Goal: Book appointment/travel/reservation

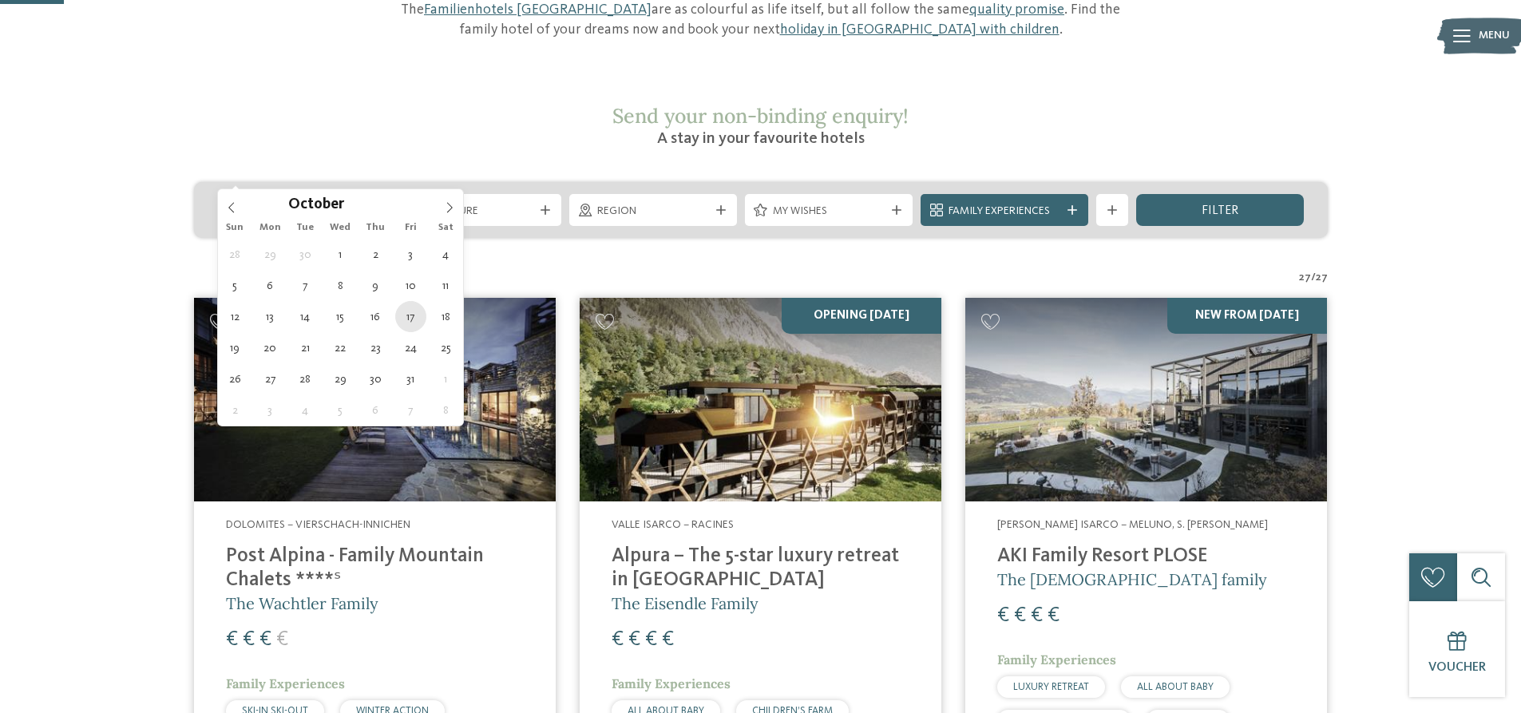
type div "[DATE]"
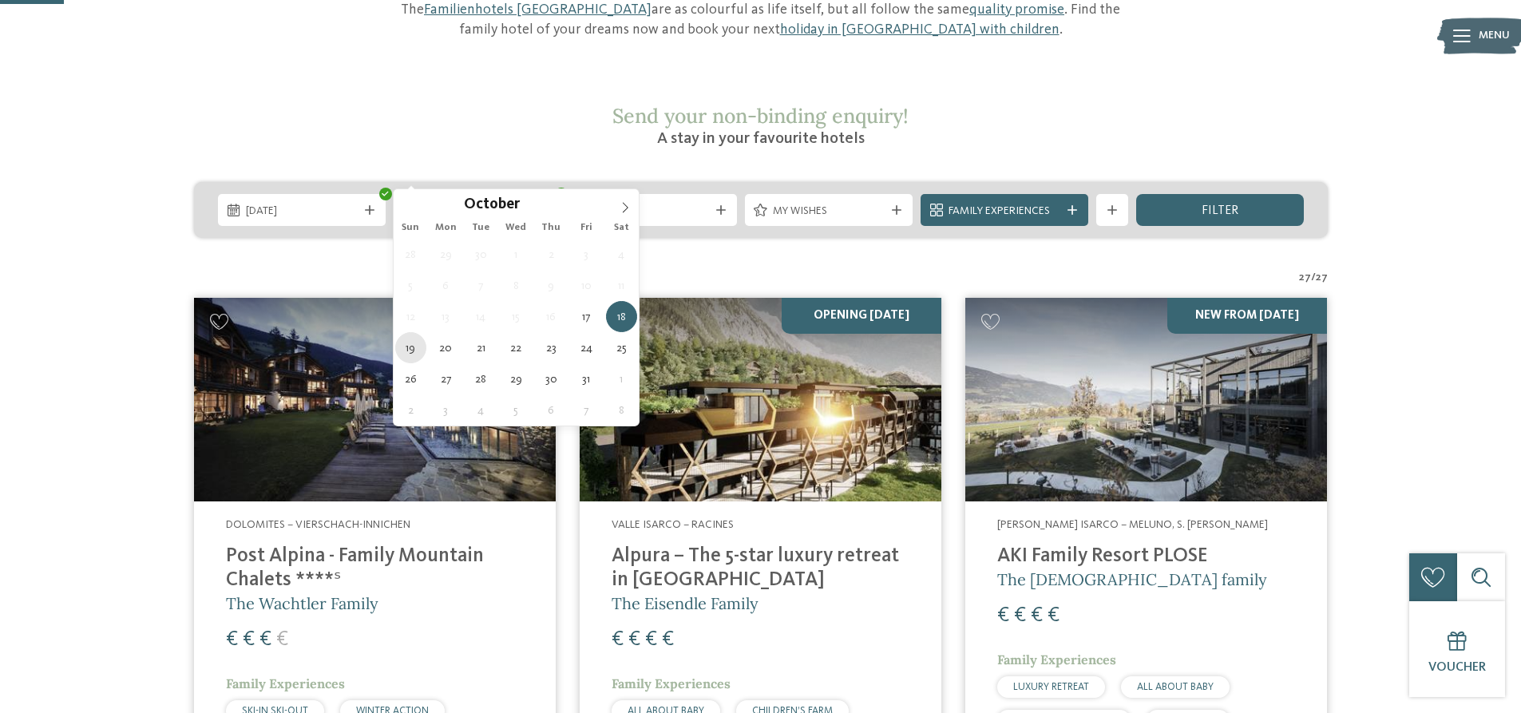
type div "[DATE]"
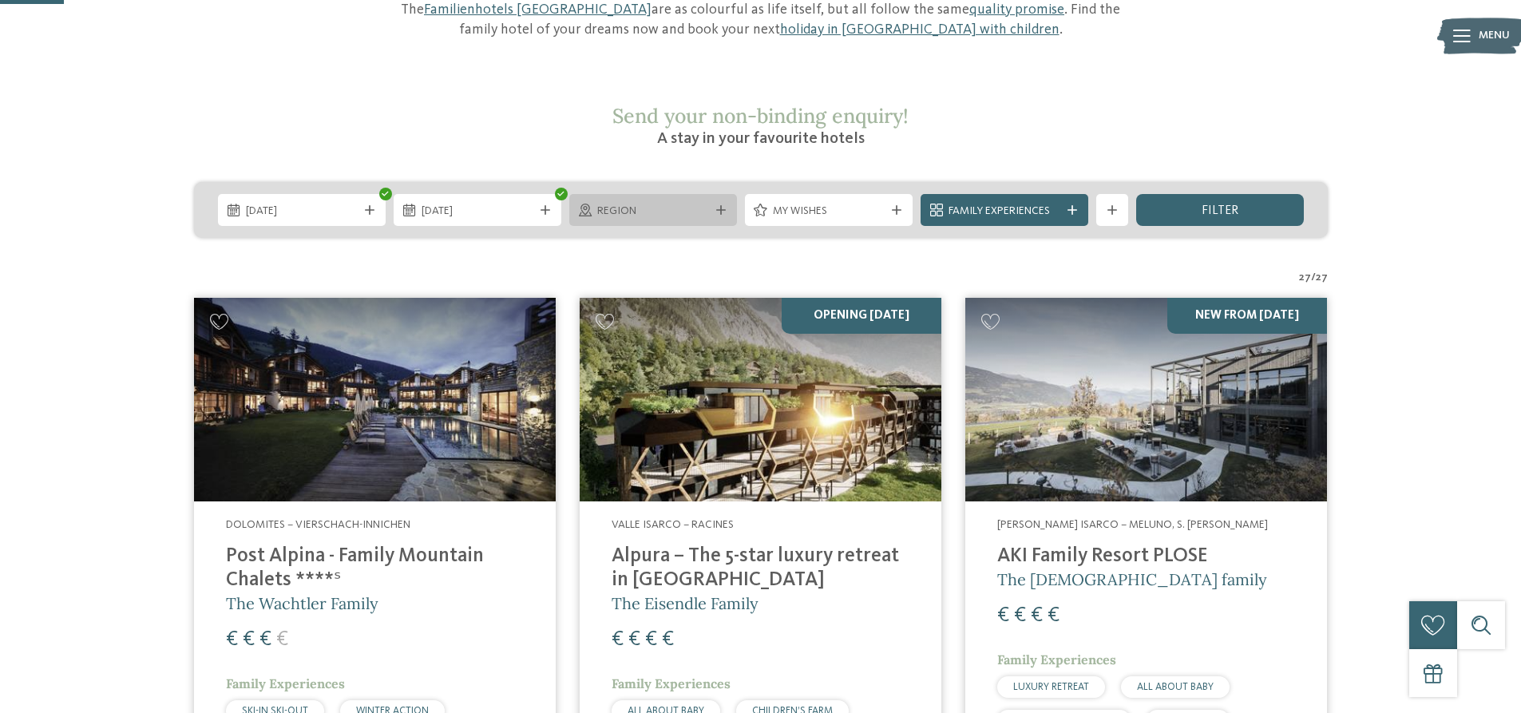
click at [692, 204] on span "Region" at bounding box center [653, 212] width 112 height 16
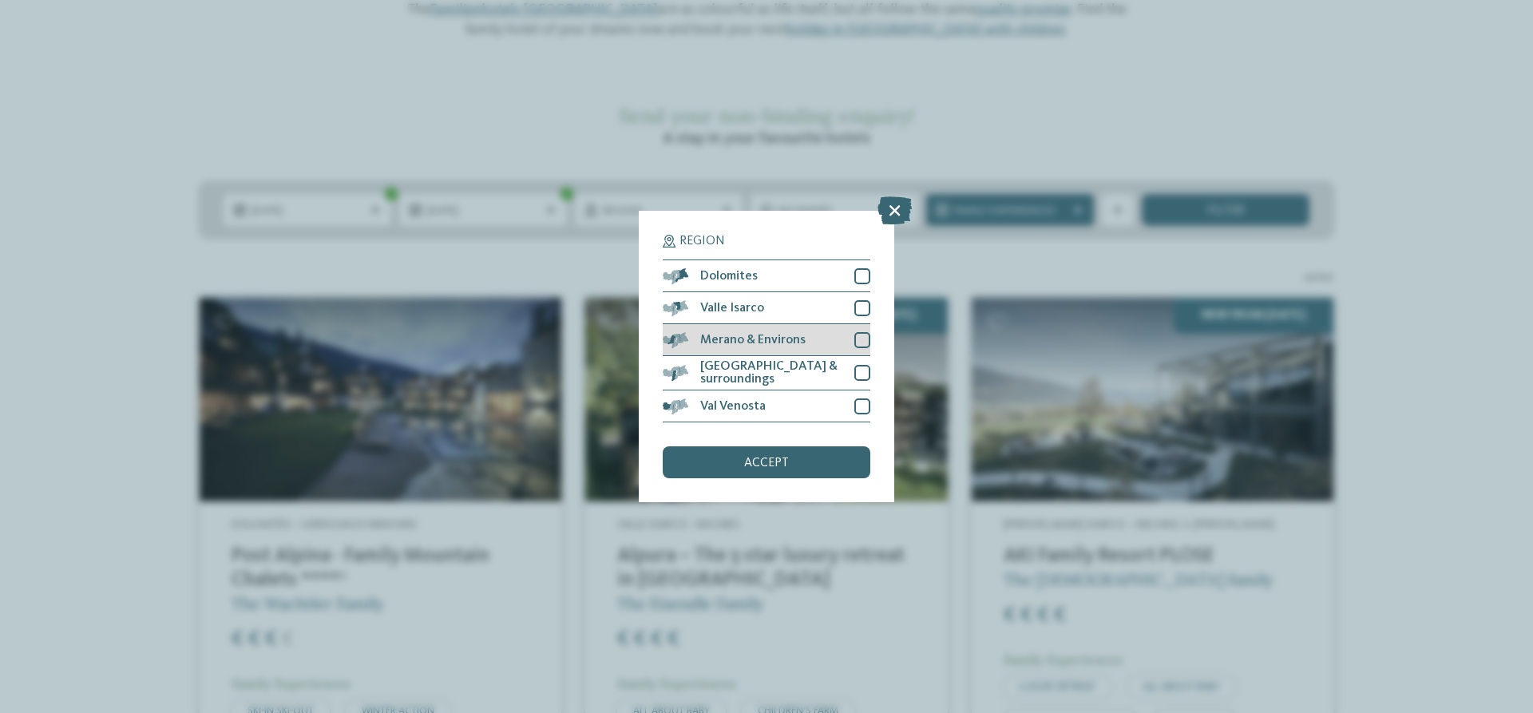
click at [813, 343] on div "Merano & Environs" at bounding box center [767, 340] width 208 height 32
click at [805, 468] on div "accept" at bounding box center [767, 462] width 208 height 32
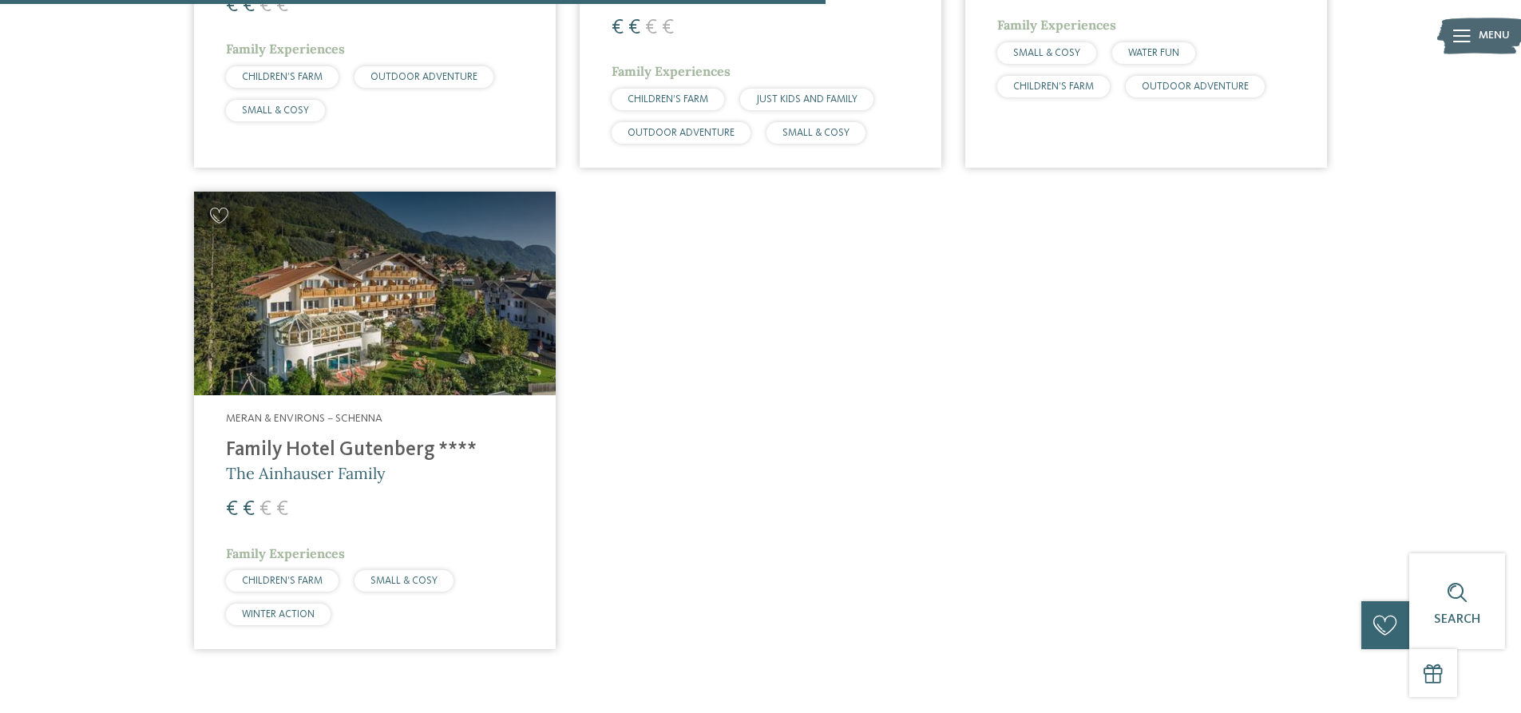
scroll to position [964, 0]
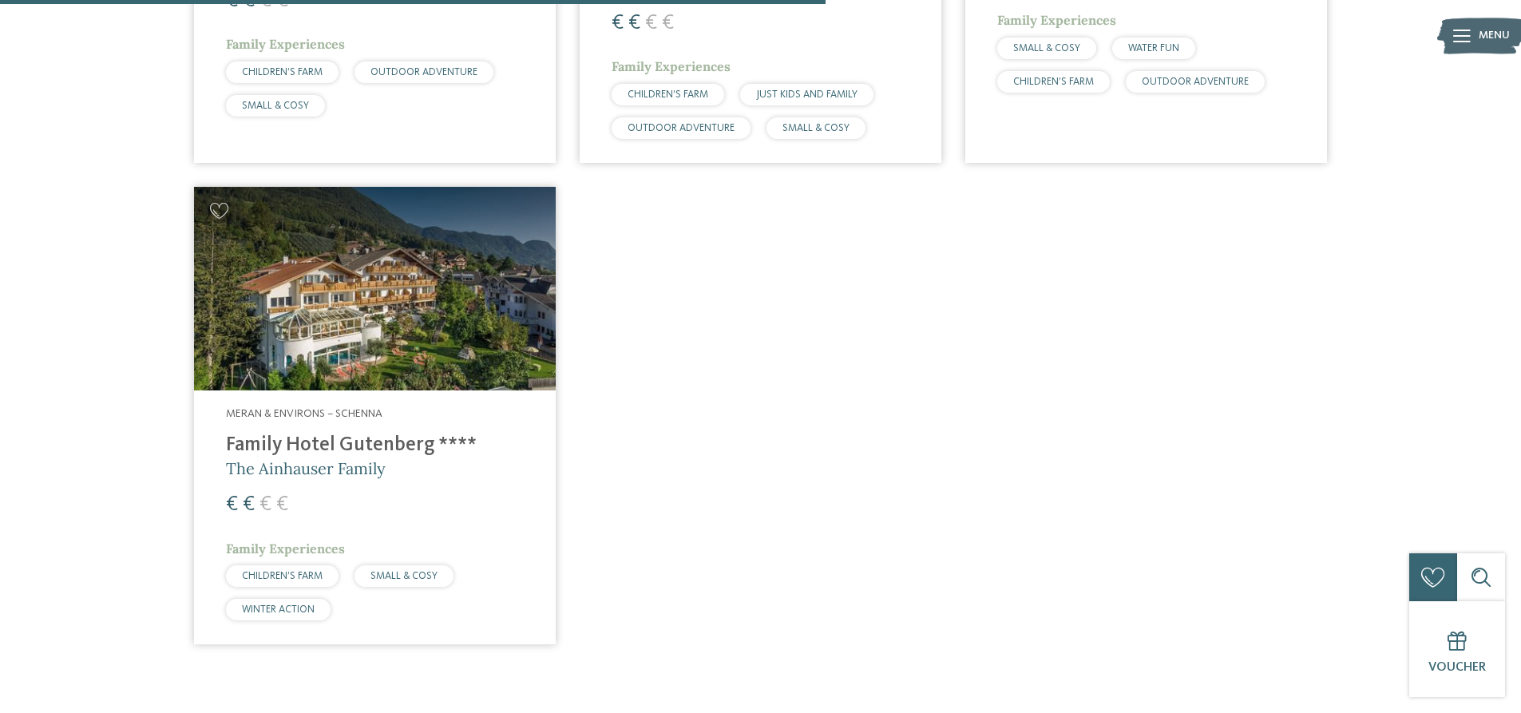
click at [386, 433] on h4 "Family Hotel Gutenberg ****" at bounding box center [375, 445] width 298 height 24
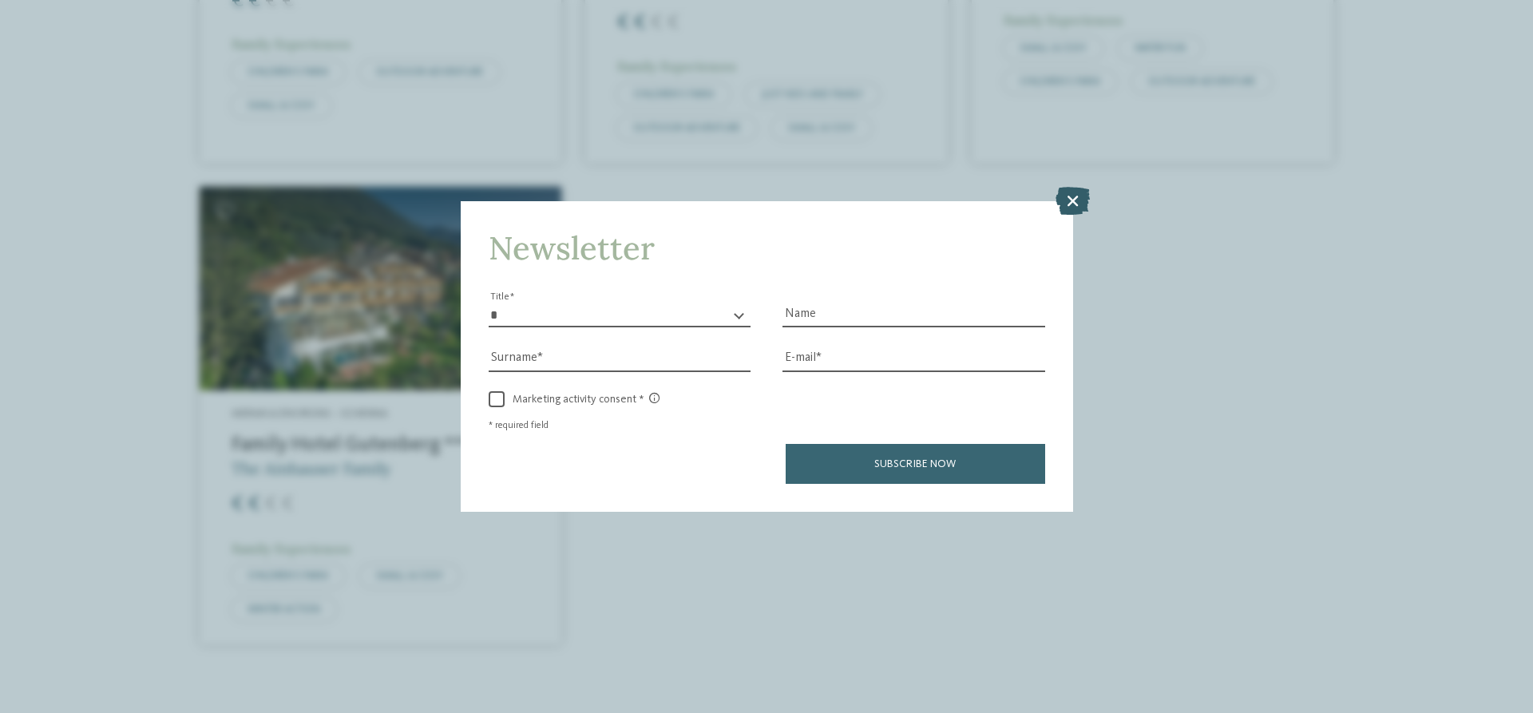
click at [1074, 199] on icon at bounding box center [1072, 201] width 34 height 28
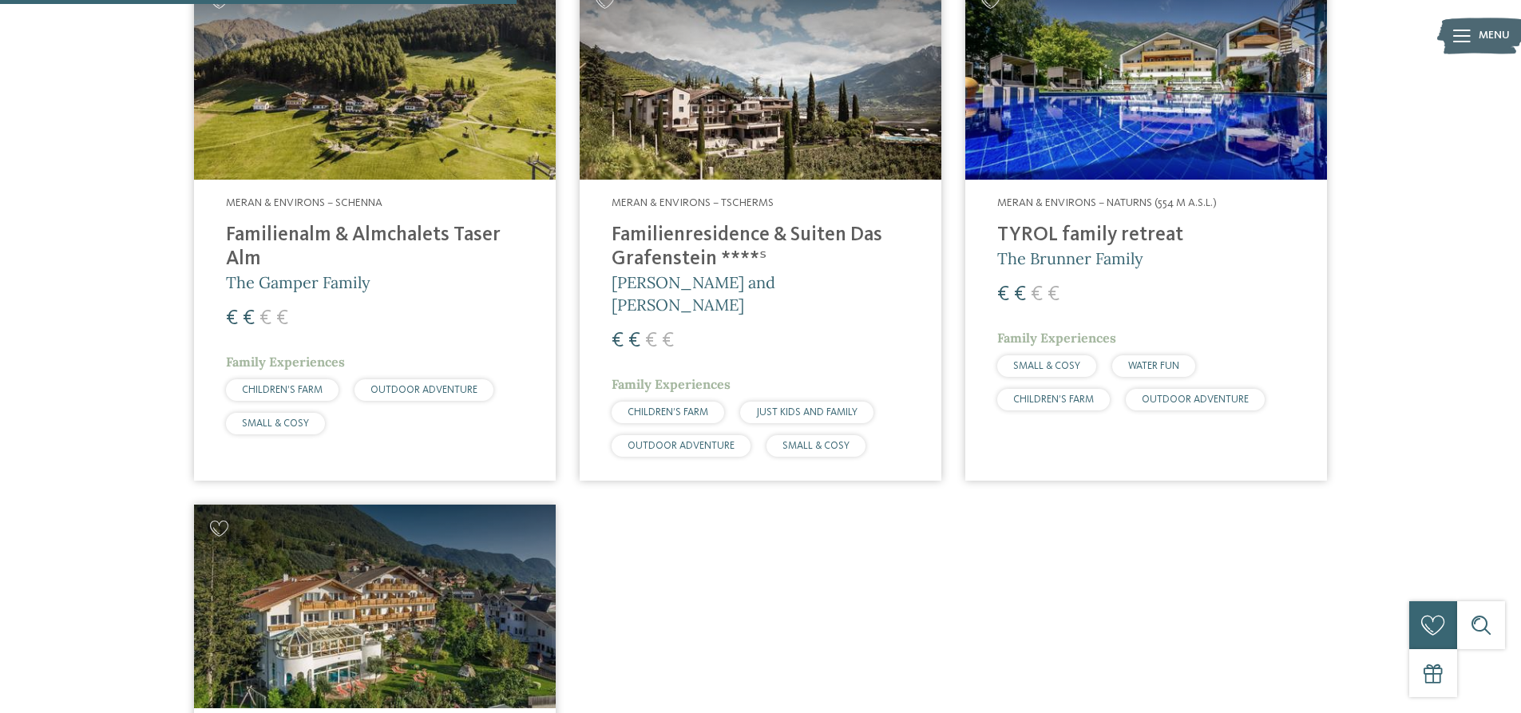
scroll to position [565, 0]
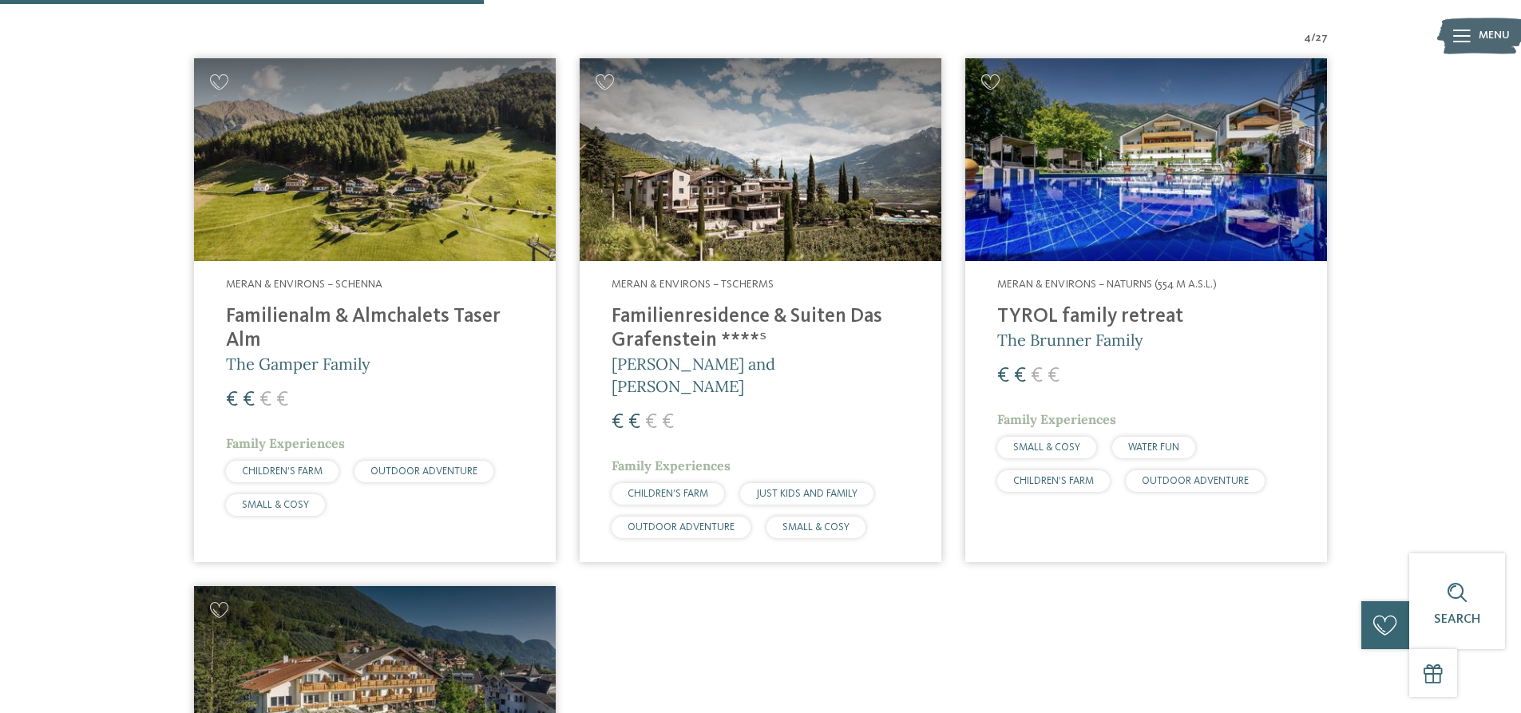
click at [1110, 184] on img at bounding box center [1146, 160] width 362 height 204
click at [675, 305] on h4 "Familienresidence & Suiten Das Grafenstein ****ˢ" at bounding box center [760, 329] width 298 height 48
click at [418, 305] on h4 "Familienalm & Almchalets Taser Alm" at bounding box center [375, 329] width 298 height 48
click at [370, 305] on h4 "Familienalm & Almchalets Taser Alm" at bounding box center [375, 329] width 298 height 48
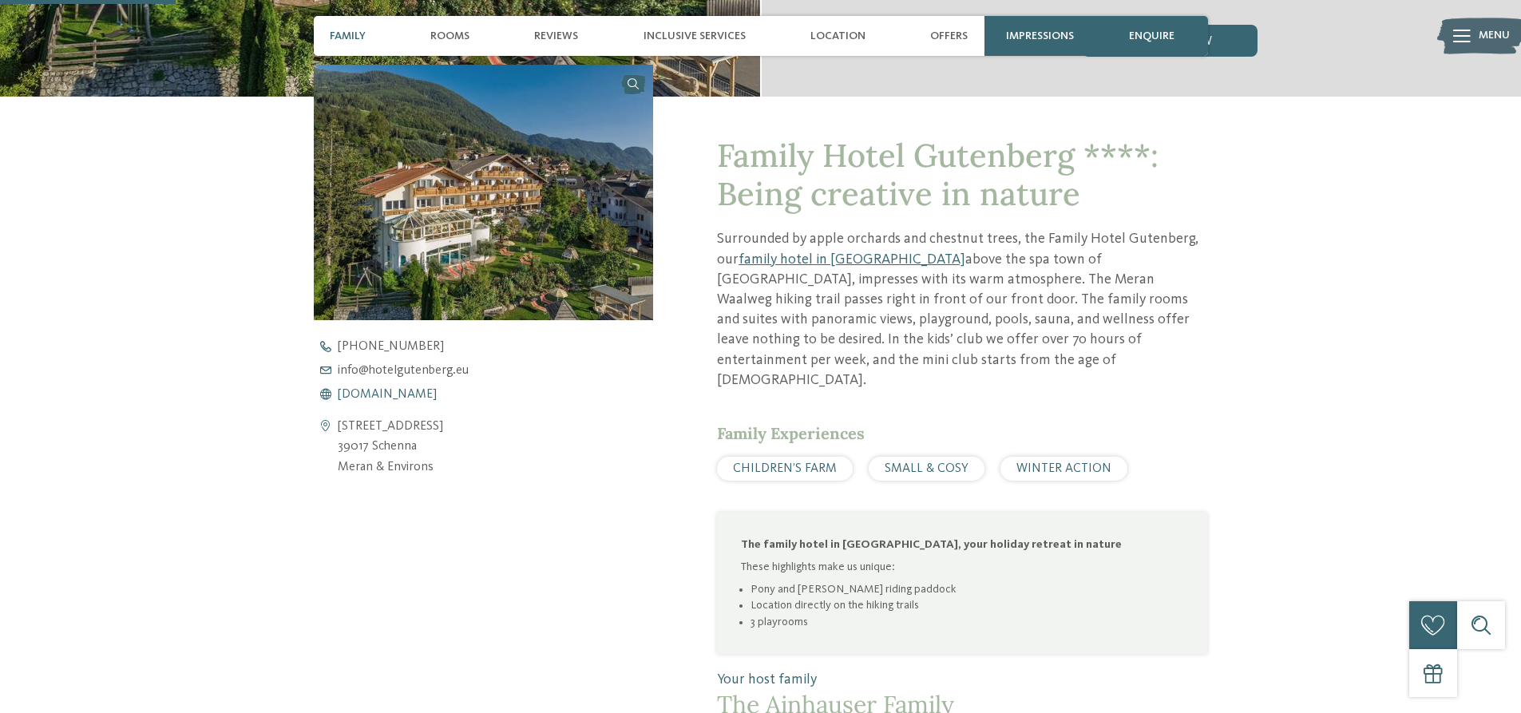
click at [437, 396] on span "www.hotelgutenberg.eu" at bounding box center [387, 394] width 99 height 13
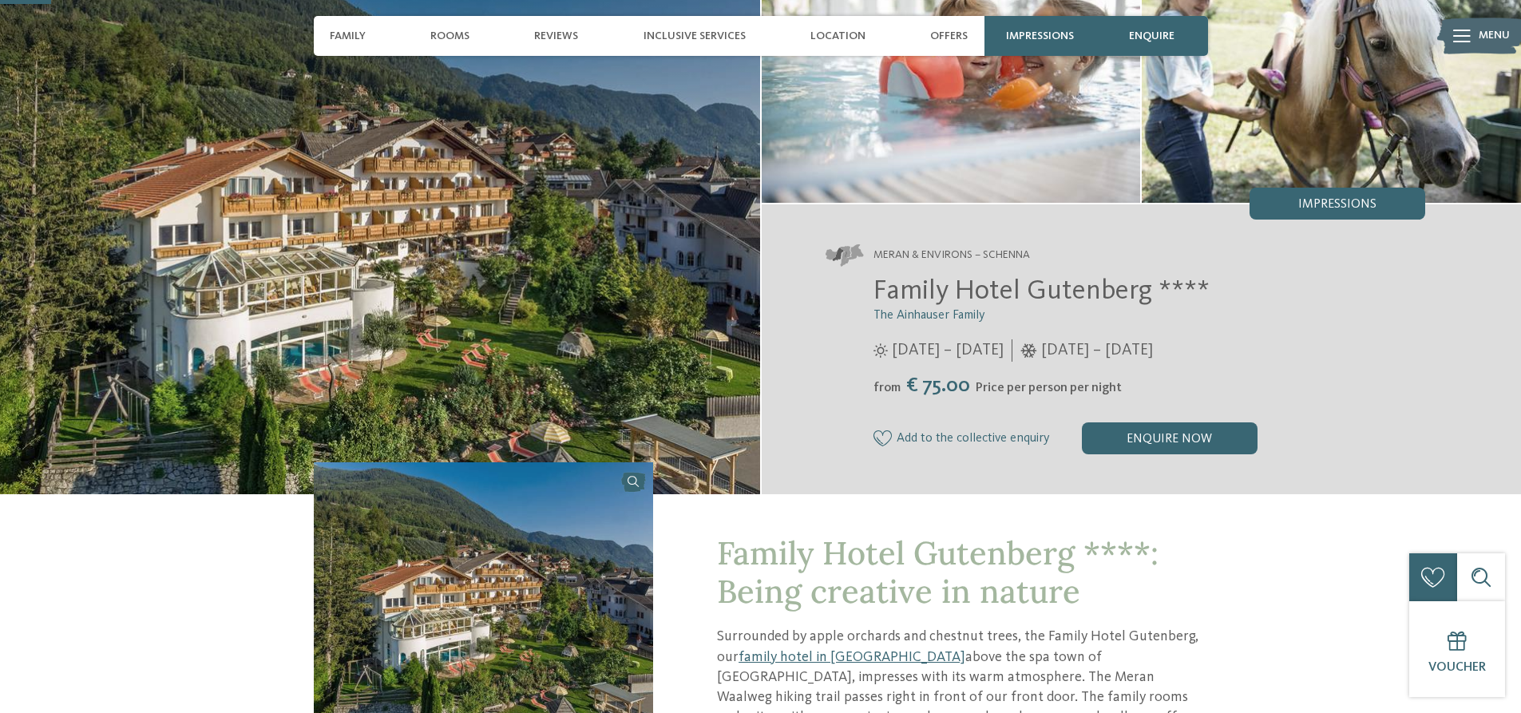
scroll to position [160, 0]
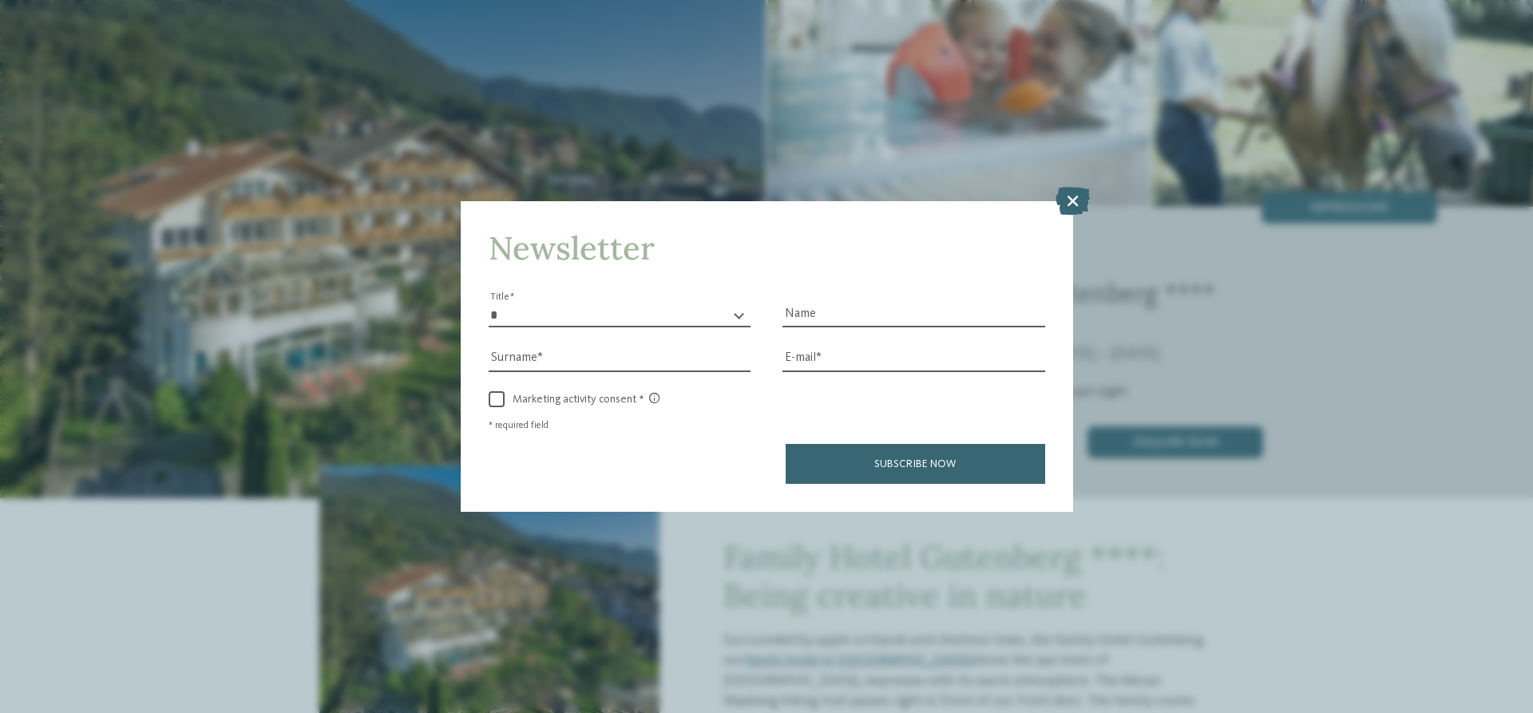
click at [1088, 135] on div "Newsletter * ** ** ****** ** Title Name Surname E-mail link link" at bounding box center [766, 356] width 1533 height 713
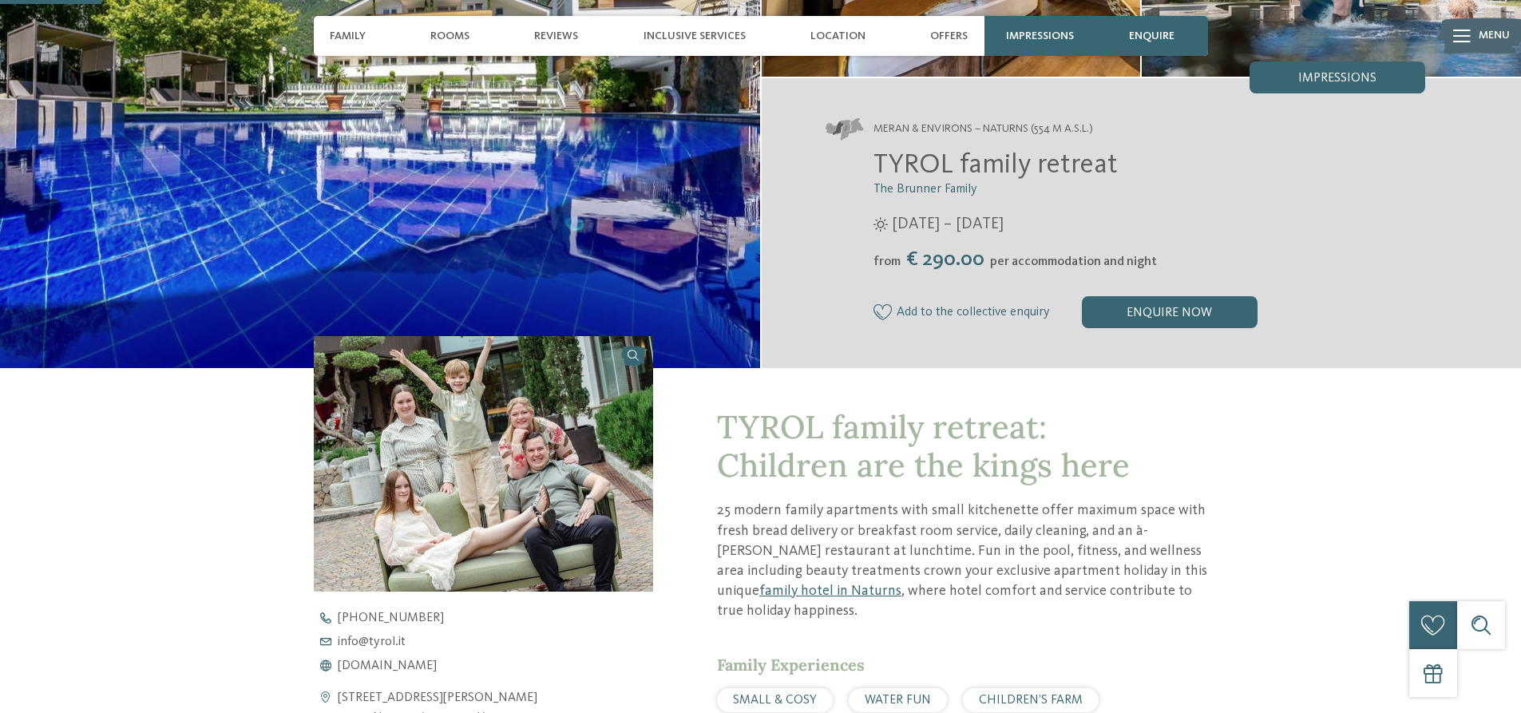
scroll to position [239, 0]
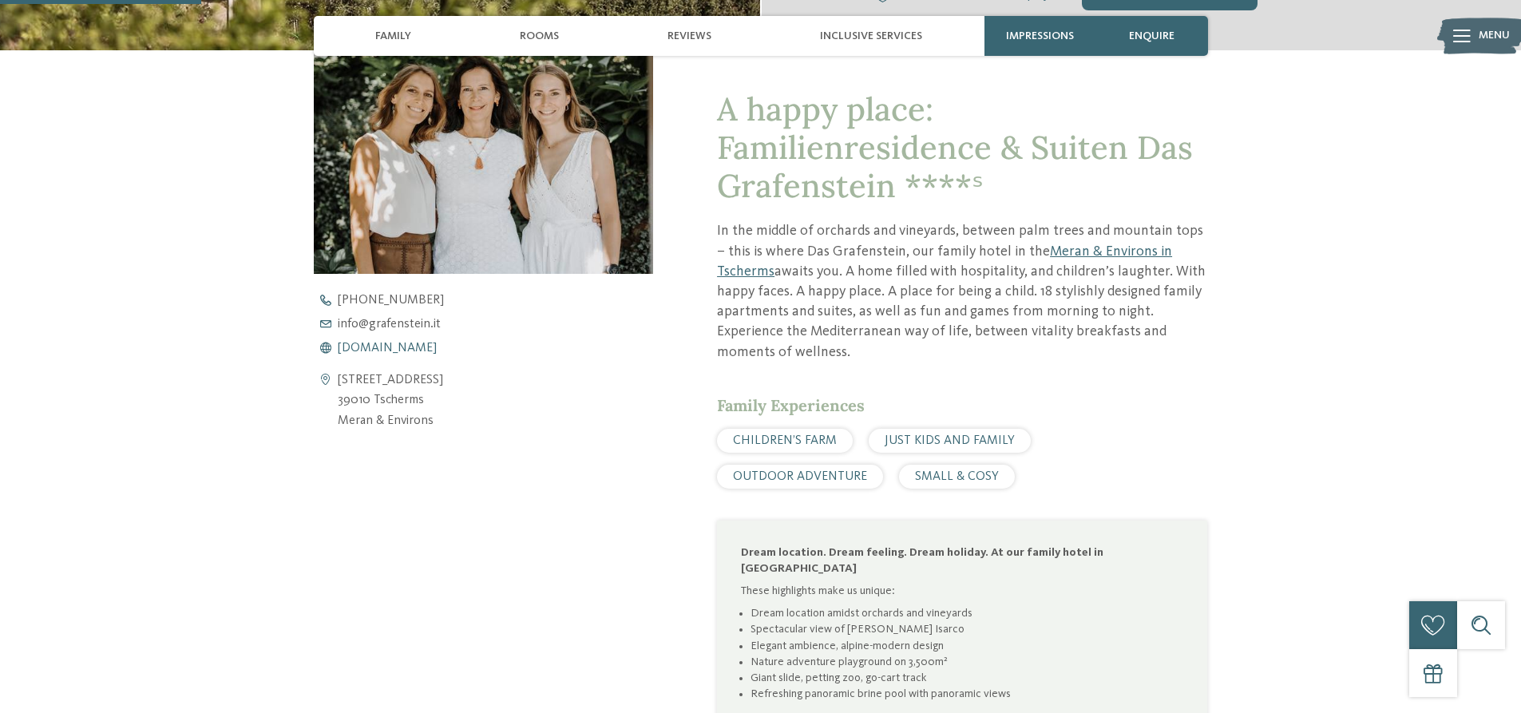
click at [378, 345] on span "[DOMAIN_NAME]" at bounding box center [387, 348] width 99 height 13
